Goal: Use online tool/utility: Utilize a website feature to perform a specific function

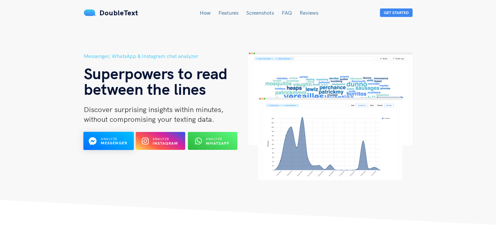
click at [117, 139] on span "Analyze" at bounding box center [108, 139] width 17 height 4
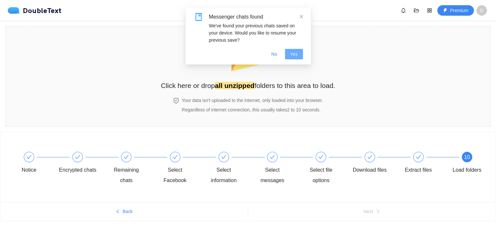
click at [289, 54] on button "Yes" at bounding box center [294, 54] width 18 height 10
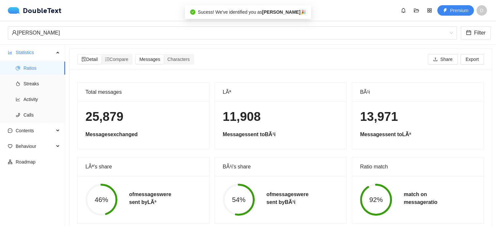
click at [245, 85] on strong "all unzipped" at bounding box center [234, 86] width 39 height 8
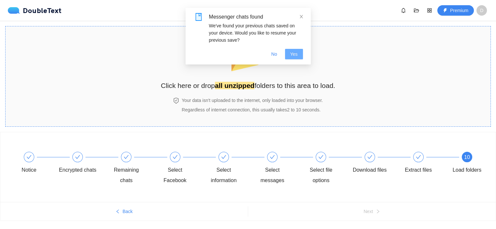
click at [297, 56] on span "Yes" at bounding box center [294, 54] width 8 height 7
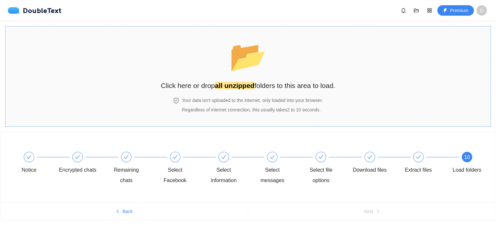
click at [244, 65] on span "📂" at bounding box center [248, 56] width 38 height 33
